Goal: Check status: Check status

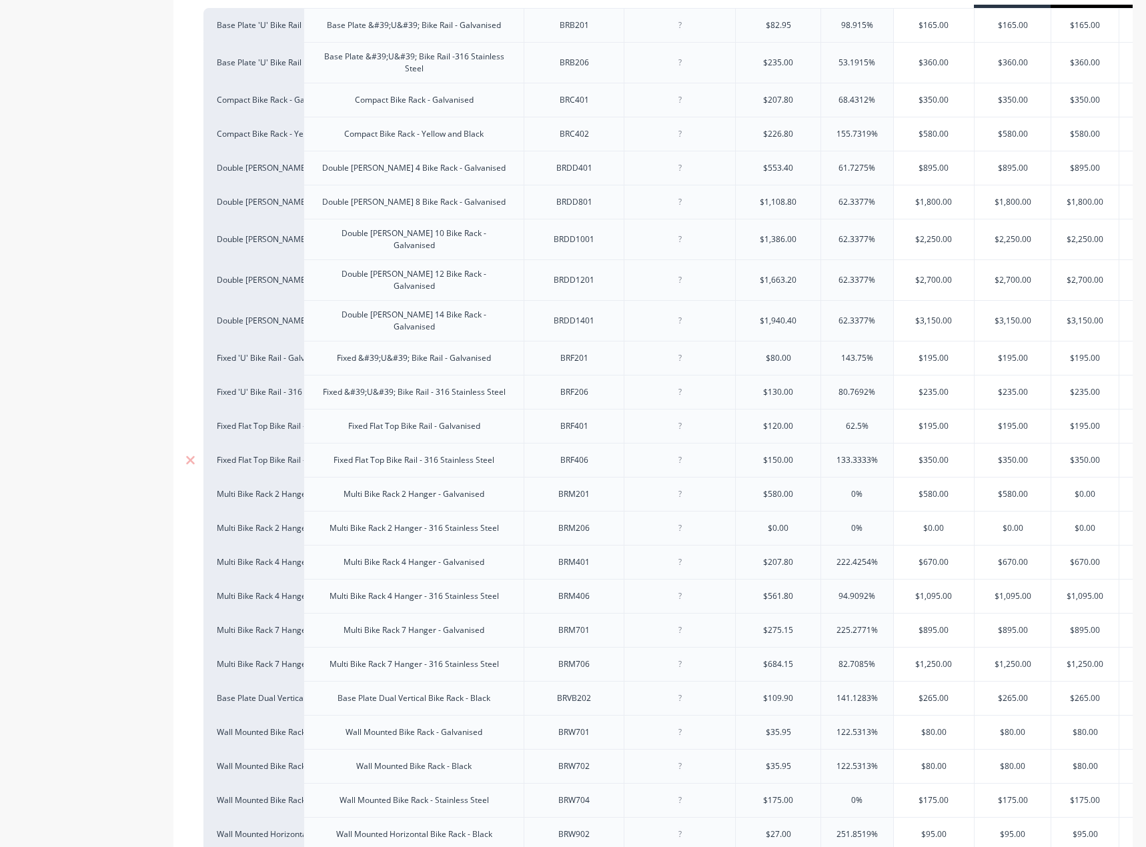
scroll to position [318, 0]
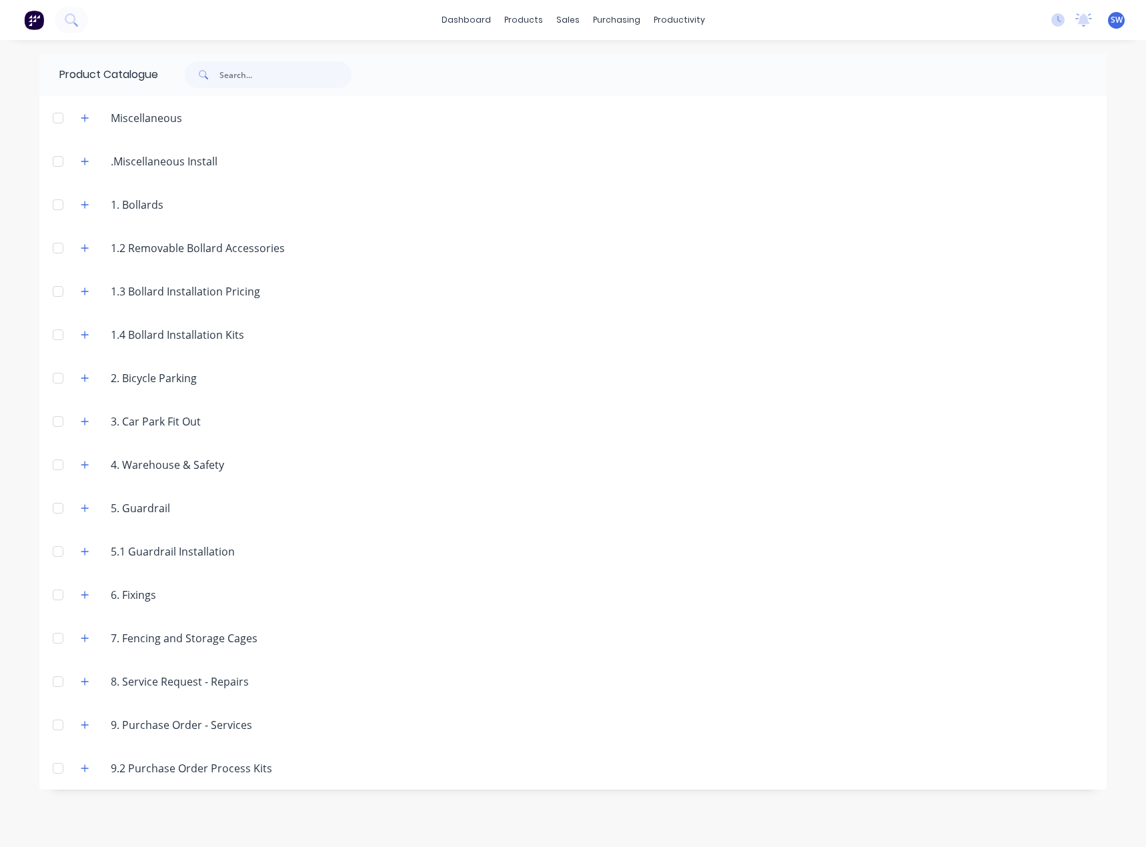
click at [152, 422] on div "3. Car Park Fit Out" at bounding box center [155, 422] width 111 height 16
click at [84, 414] on button "button" at bounding box center [85, 421] width 17 height 17
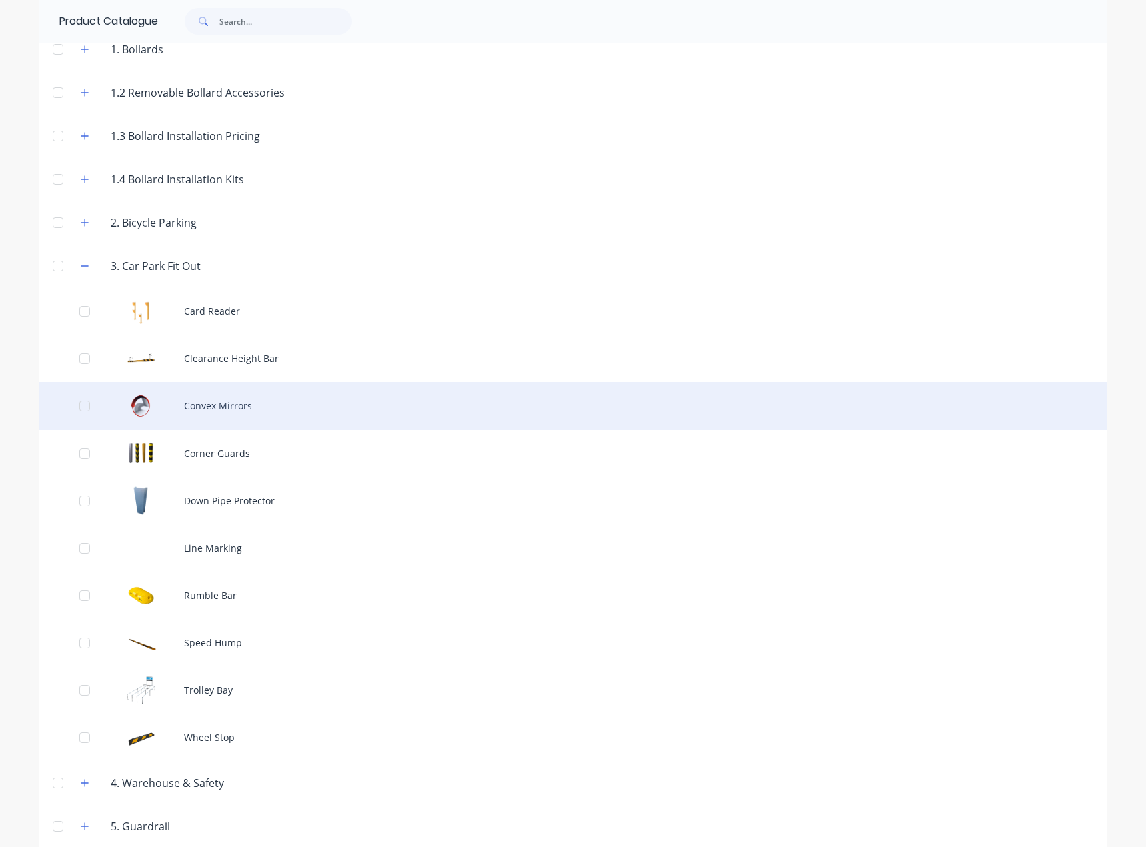
scroll to position [200, 0]
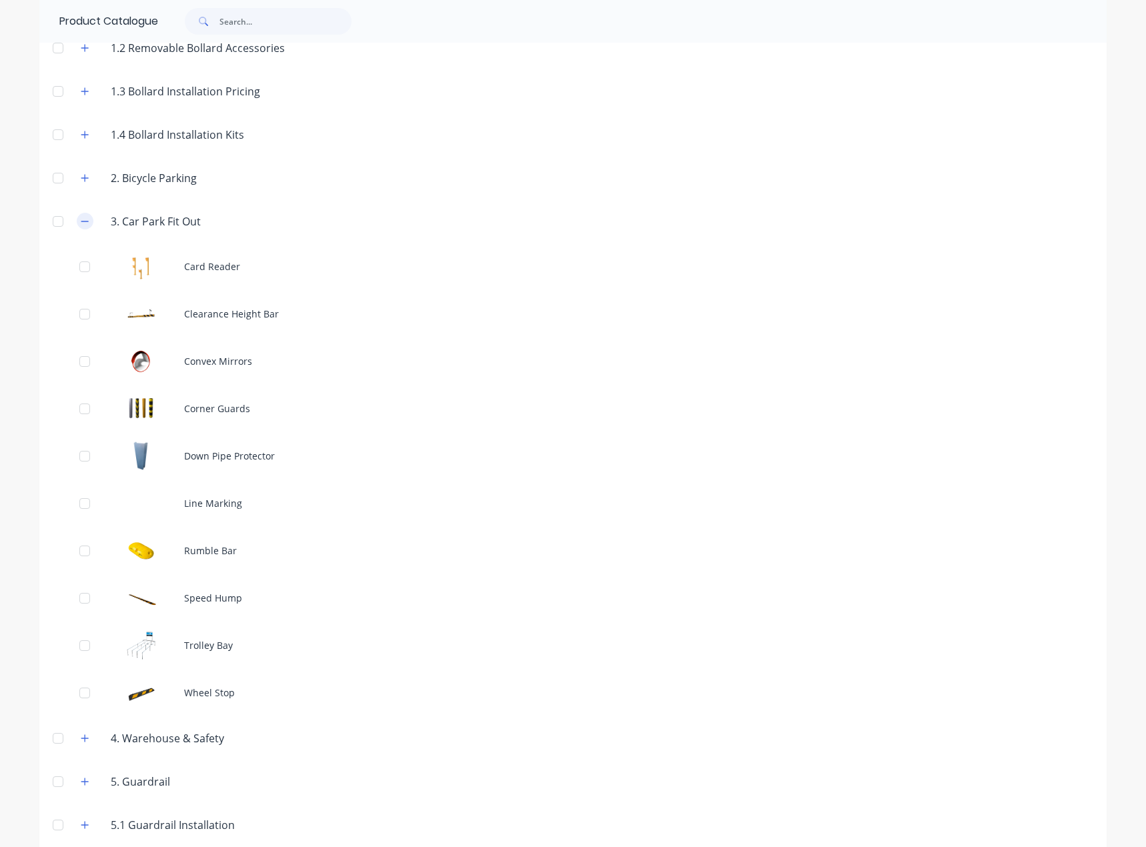
click at [87, 219] on button "button" at bounding box center [85, 221] width 17 height 17
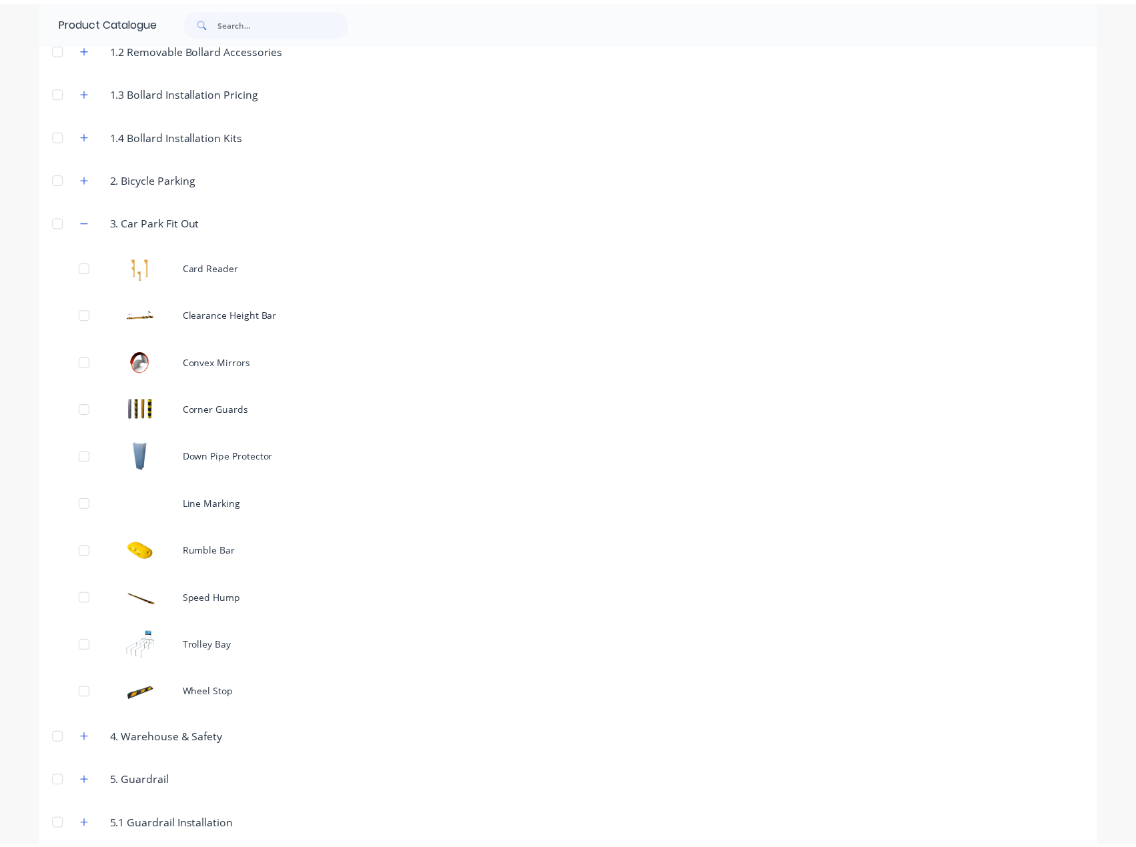
scroll to position [0, 0]
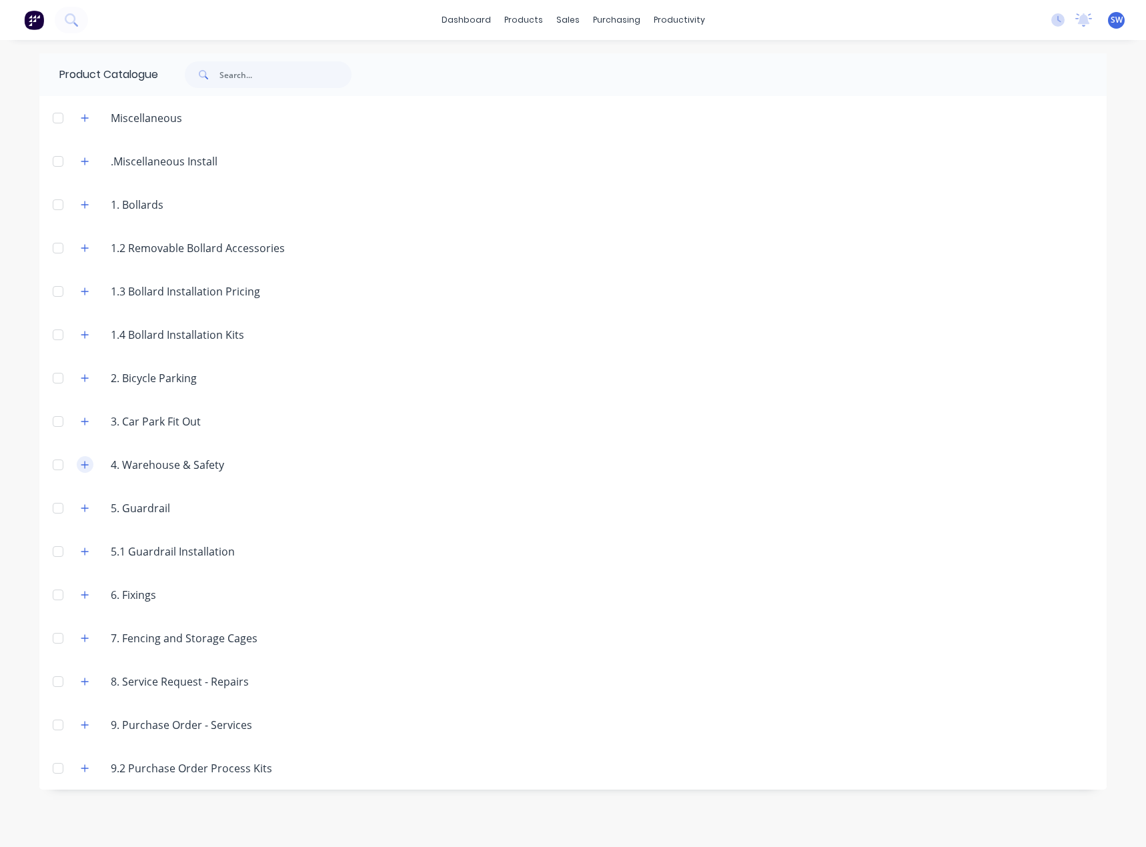
click at [87, 465] on icon "button" at bounding box center [84, 464] width 7 height 7
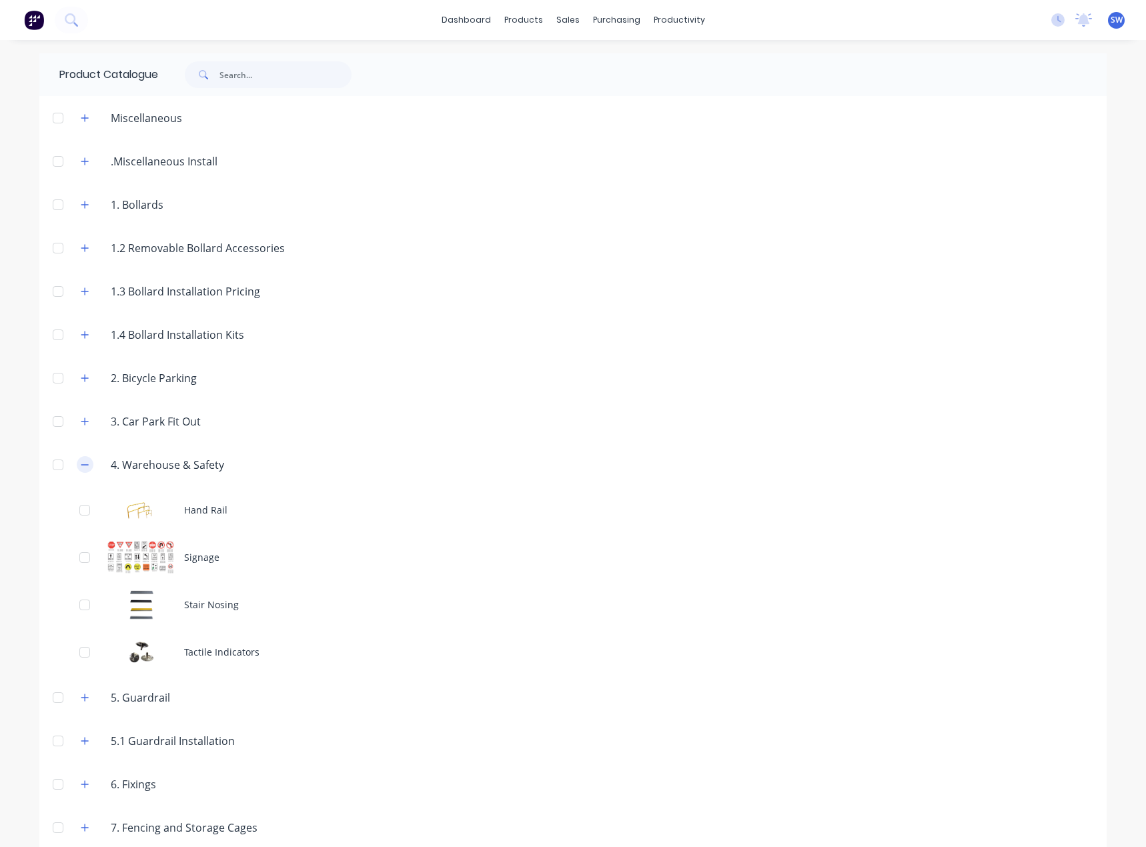
click at [87, 465] on button "button" at bounding box center [85, 464] width 17 height 17
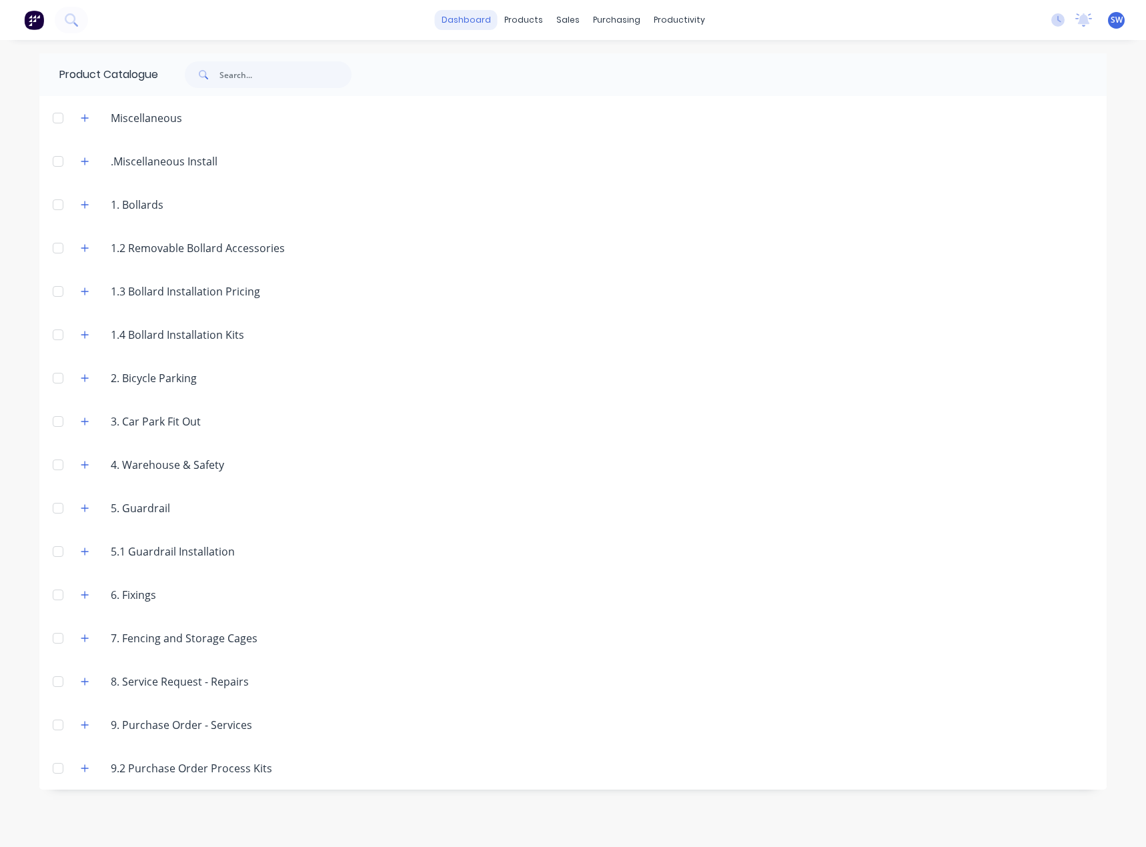
click at [450, 13] on link "dashboard" at bounding box center [466, 20] width 63 height 20
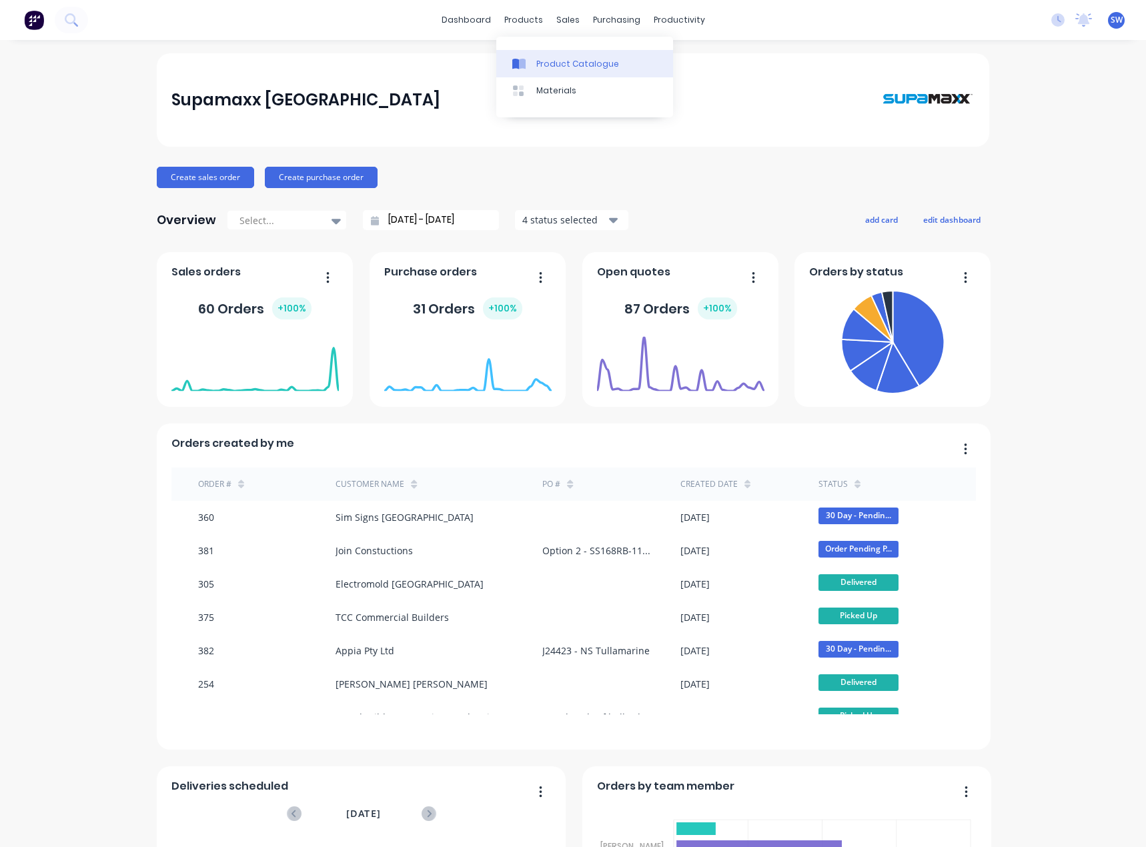
click at [533, 63] on link "Product Catalogue" at bounding box center [584, 63] width 177 height 27
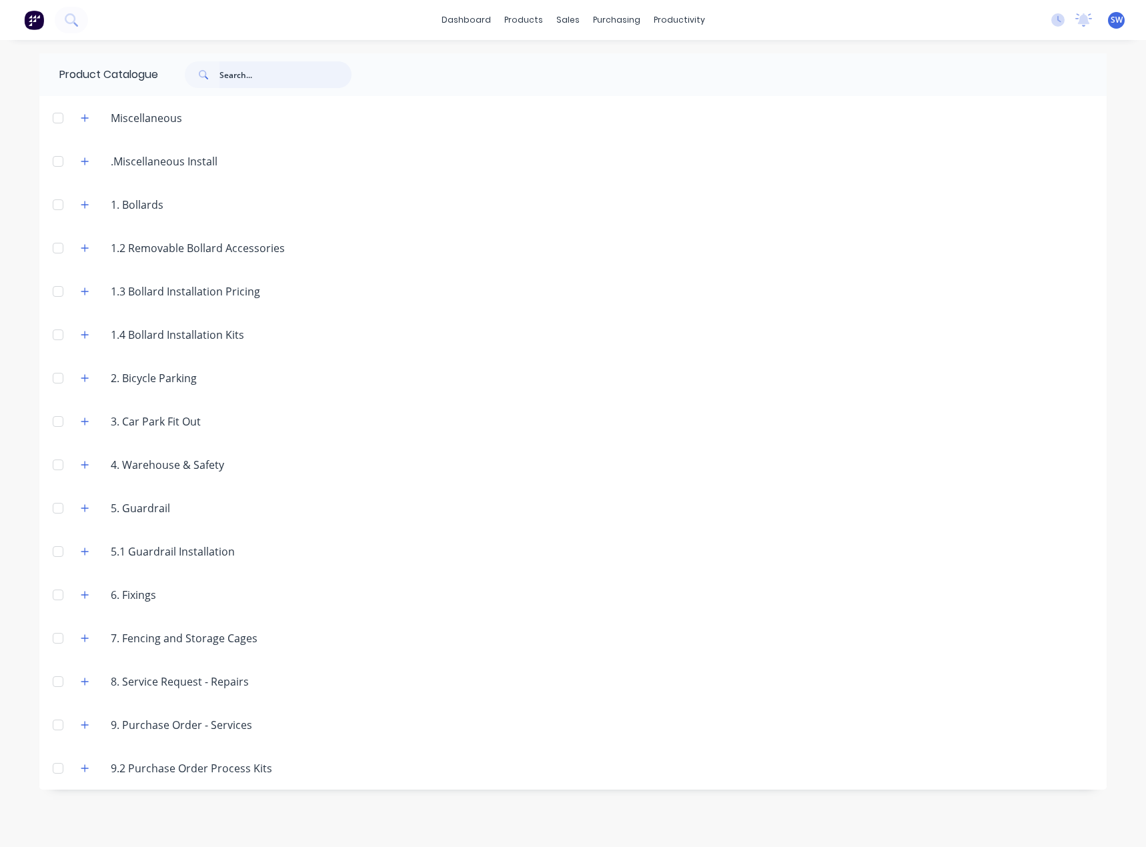
click at [260, 73] on input "text" at bounding box center [286, 74] width 132 height 27
type input "JOIN"
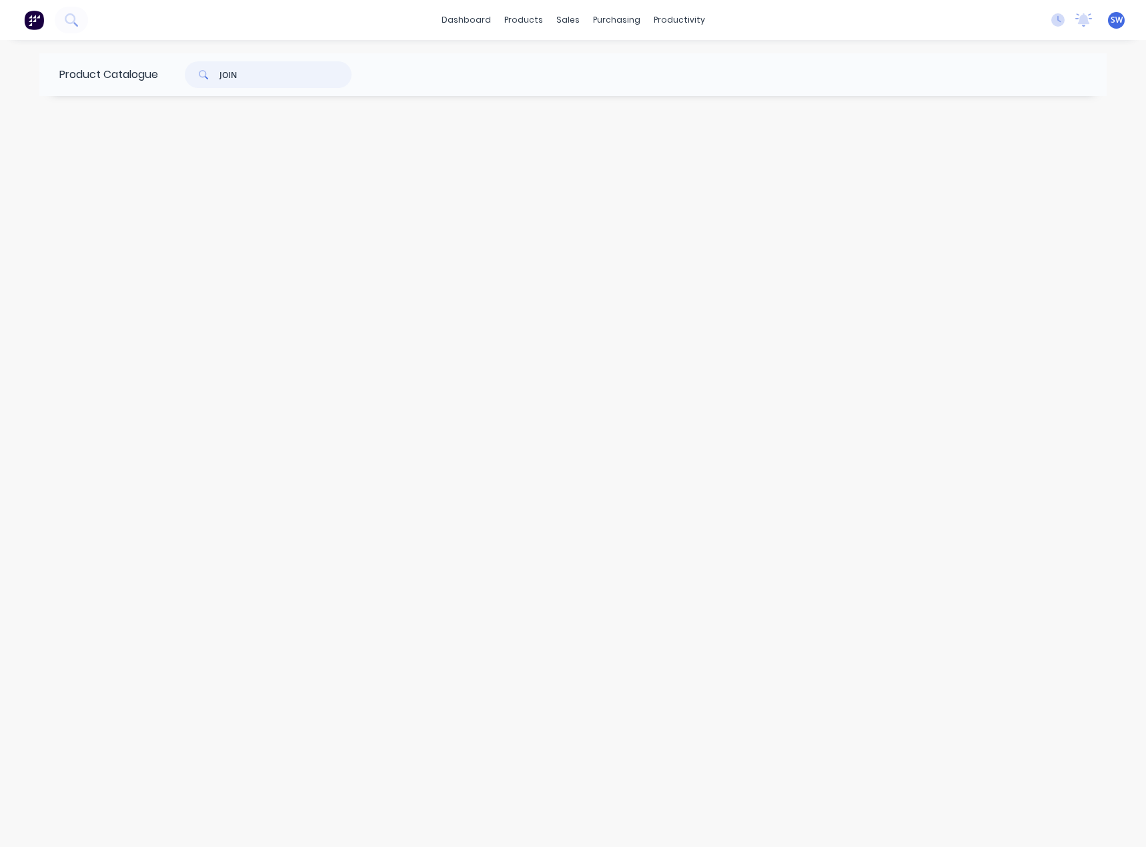
drag, startPoint x: 248, startPoint y: 77, endPoint x: 104, endPoint y: 97, distance: 145.5
click at [109, 86] on div "Product Catalogue JOIN" at bounding box center [212, 74] width 346 height 43
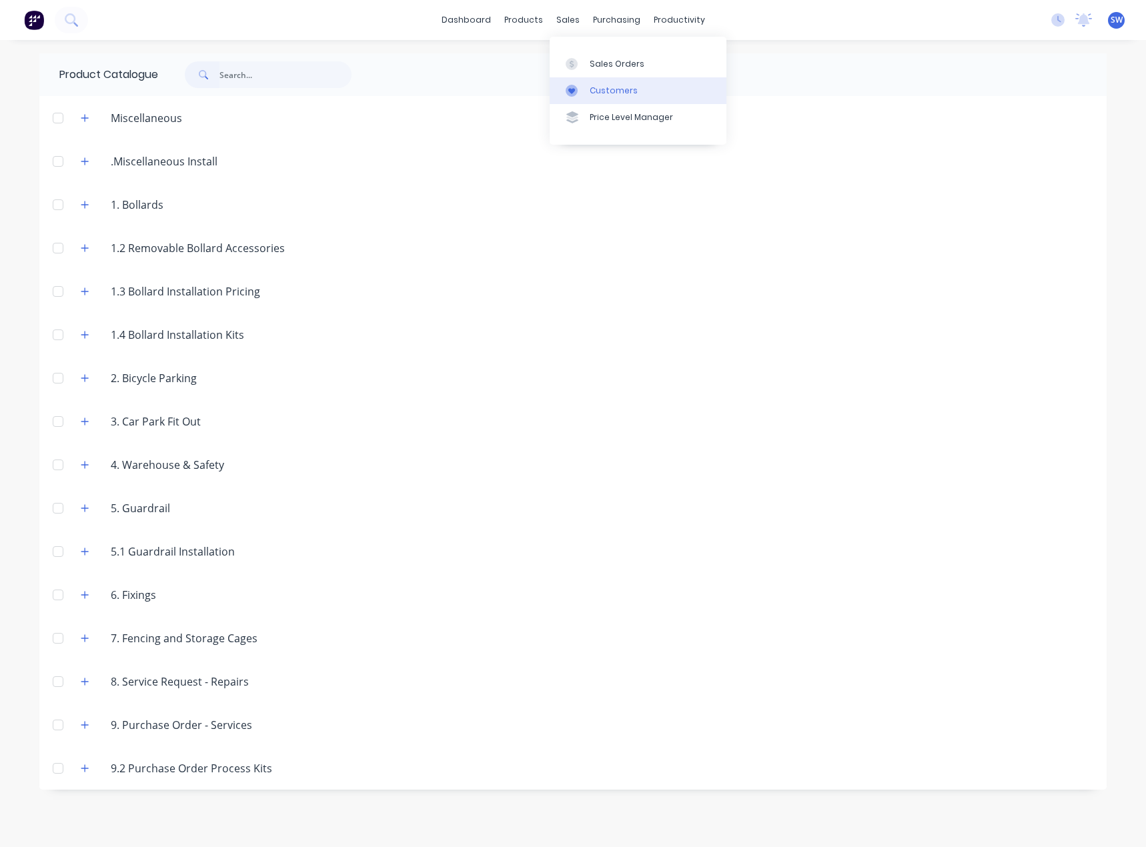
click at [590, 87] on div "Customers" at bounding box center [614, 91] width 48 height 12
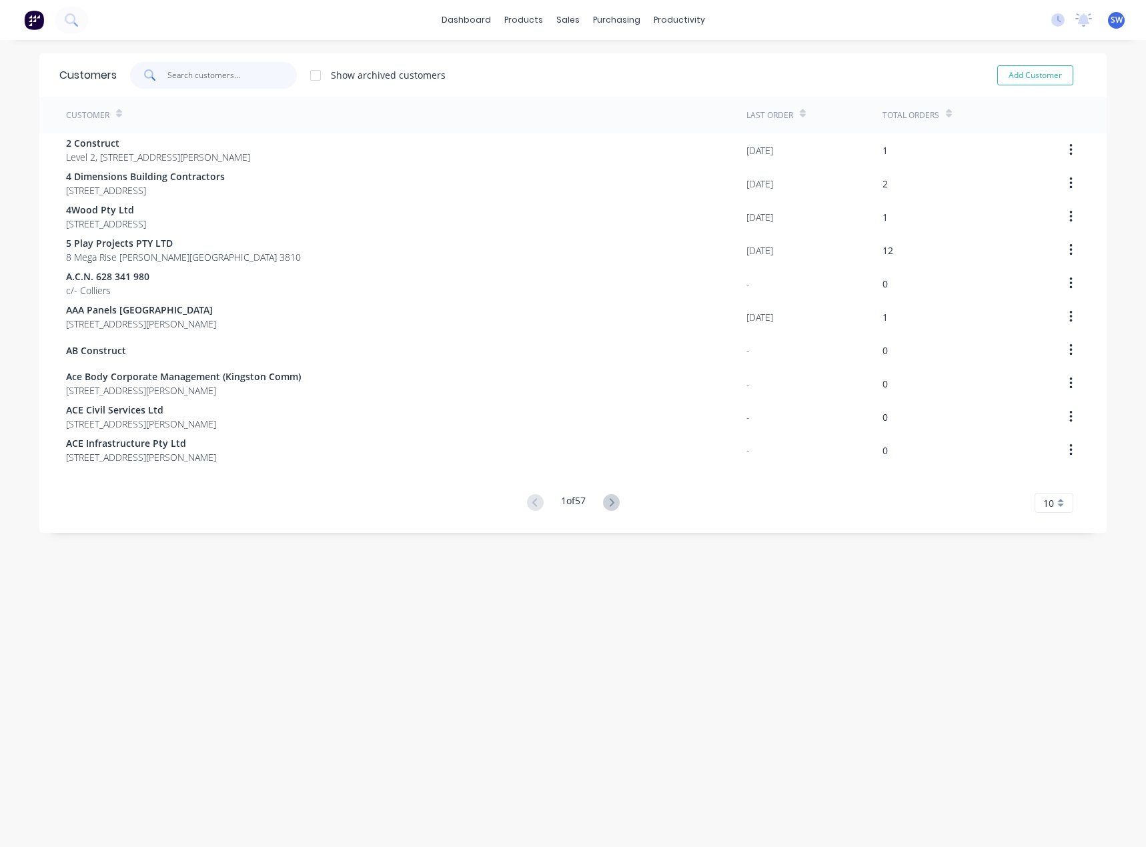
click at [210, 75] on input "text" at bounding box center [232, 75] width 130 height 27
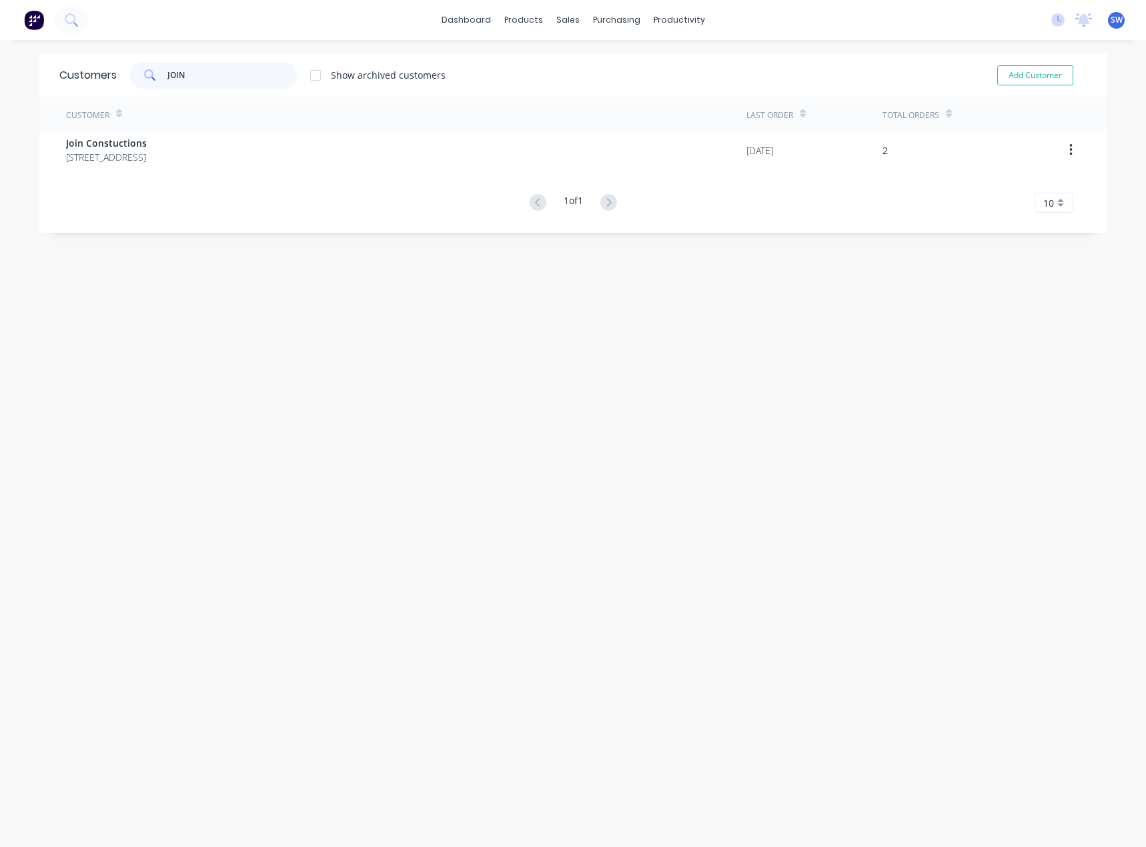
type input "JOIN"
click at [129, 169] on div "Customer Last Order Total Orders Join Constuctions 4/29-31 Croydon St Cronulla …" at bounding box center [573, 155] width 1068 height 116
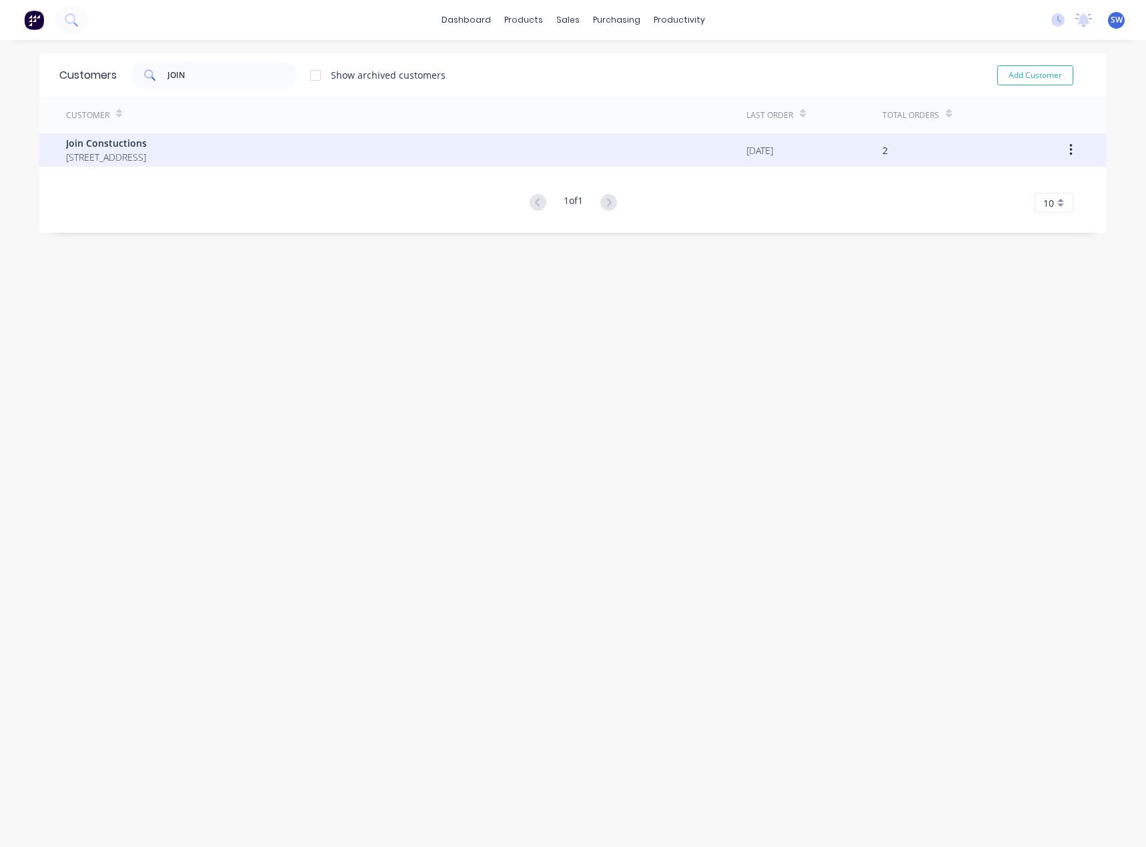
click at [128, 157] on span "4/29-31 Croydon St Cronulla Victoria Australia 2230" at bounding box center [106, 157] width 81 height 14
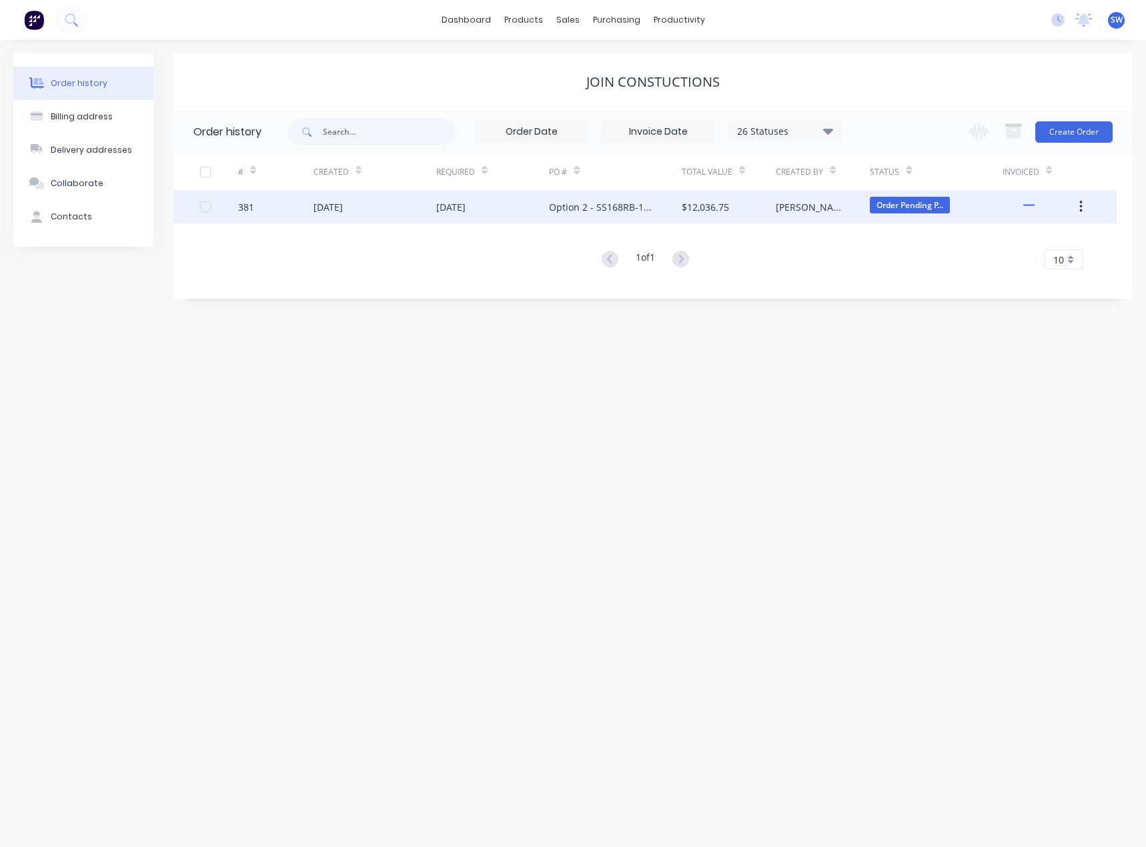
click at [519, 209] on div "15 Sep 2025" at bounding box center [492, 206] width 113 height 33
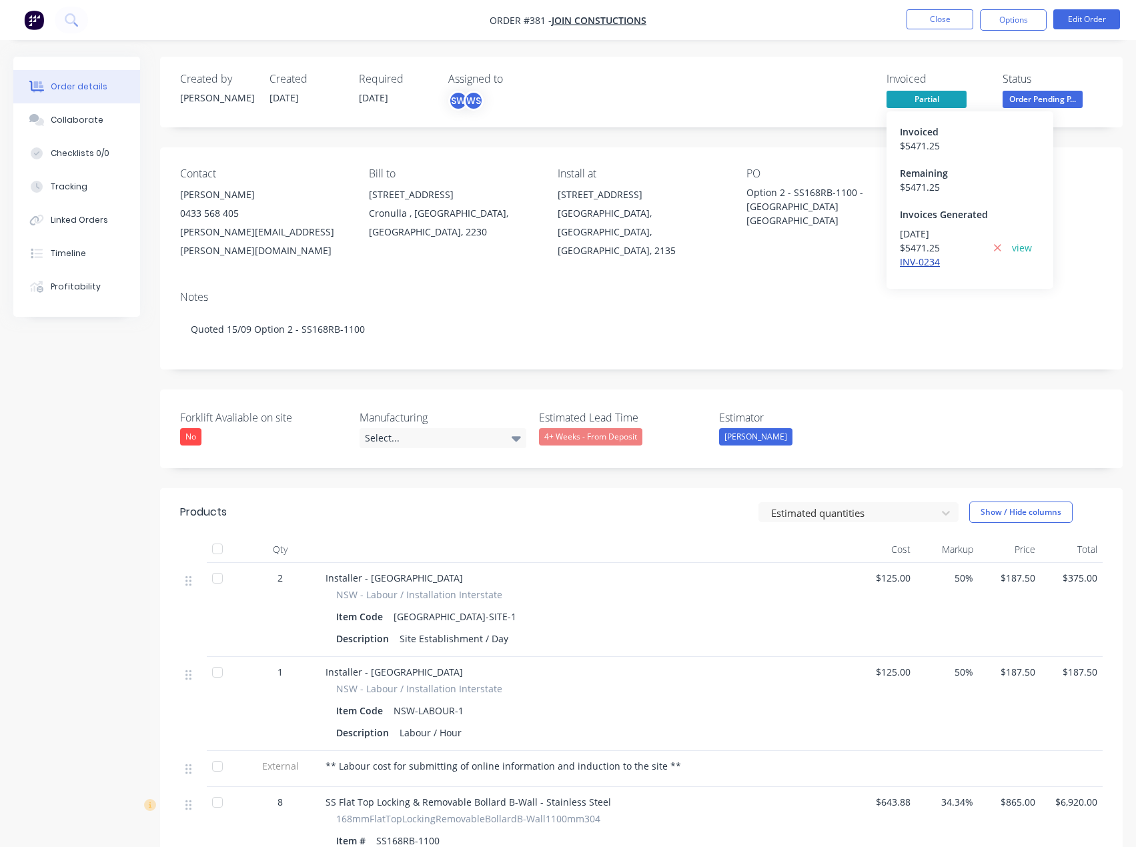
click at [927, 262] on link "INV-0234" at bounding box center [920, 262] width 40 height 13
click at [958, 22] on button "Close" at bounding box center [940, 19] width 67 height 20
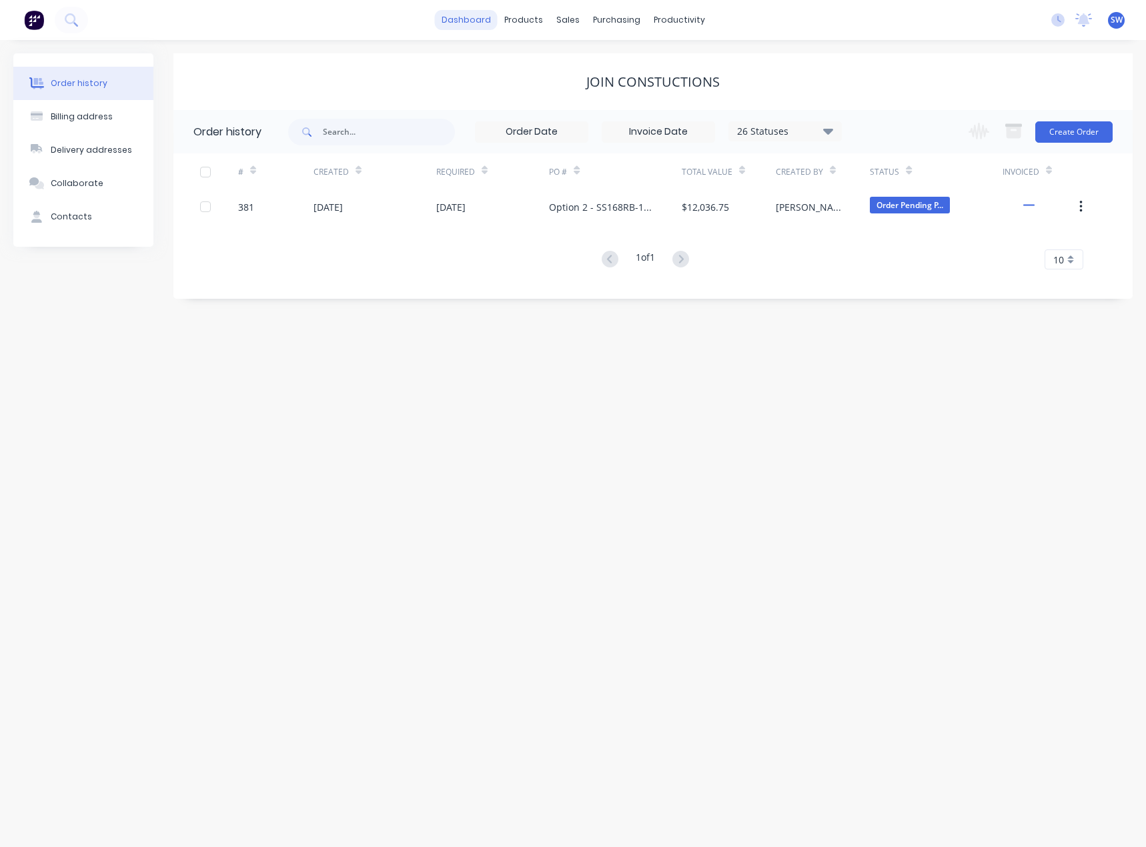
click at [459, 23] on link "dashboard" at bounding box center [466, 20] width 63 height 20
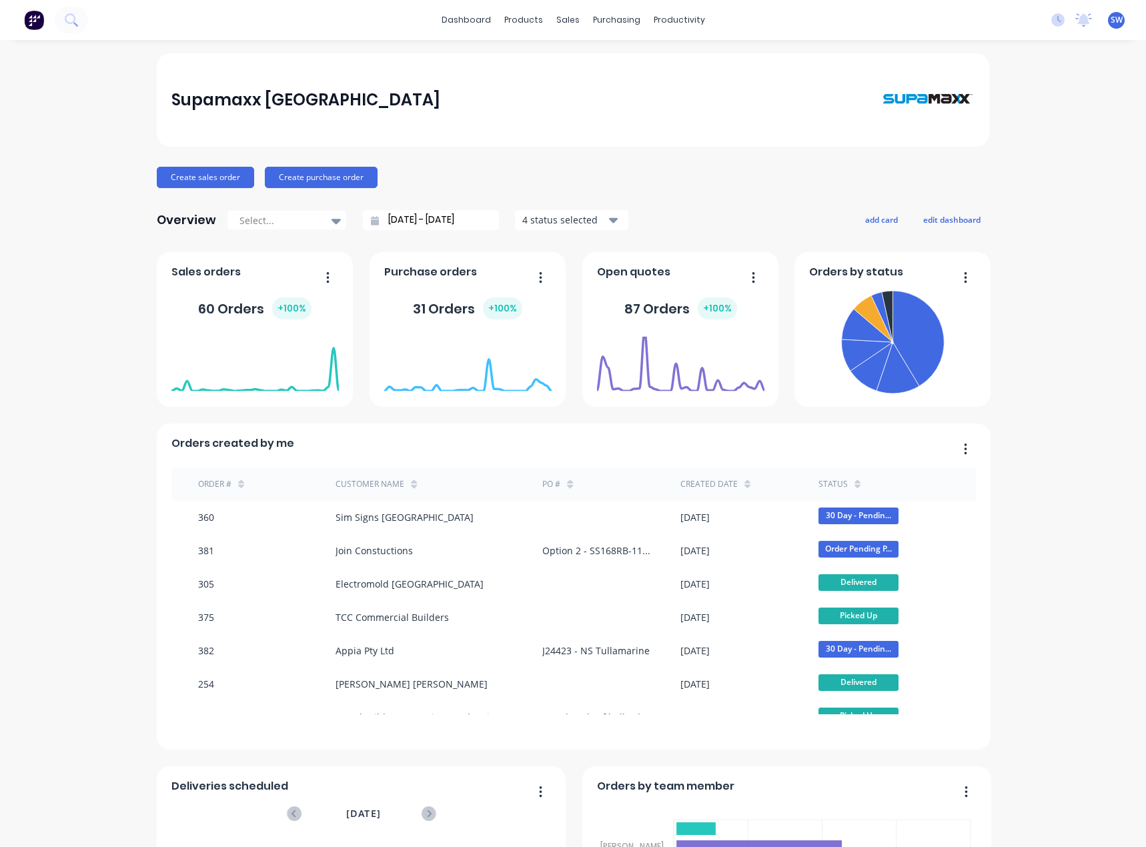
click at [271, 13] on div "dashboard products sales purchasing productivity dashboard products Product Cat…" at bounding box center [573, 20] width 1146 height 40
